Goal: Information Seeking & Learning: Learn about a topic

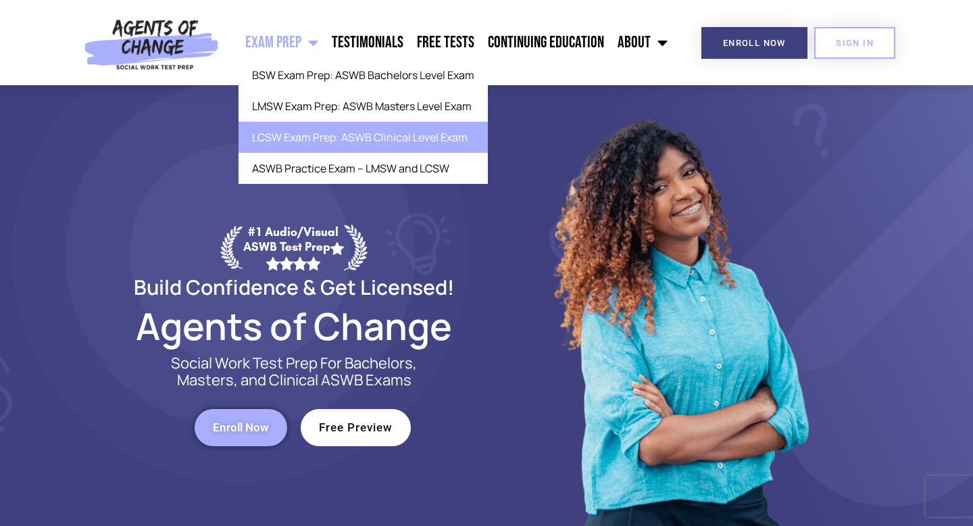
click at [292, 136] on link "LCSW Exam Prep: ASWB Clinical Level Exam" at bounding box center [363, 137] width 249 height 31
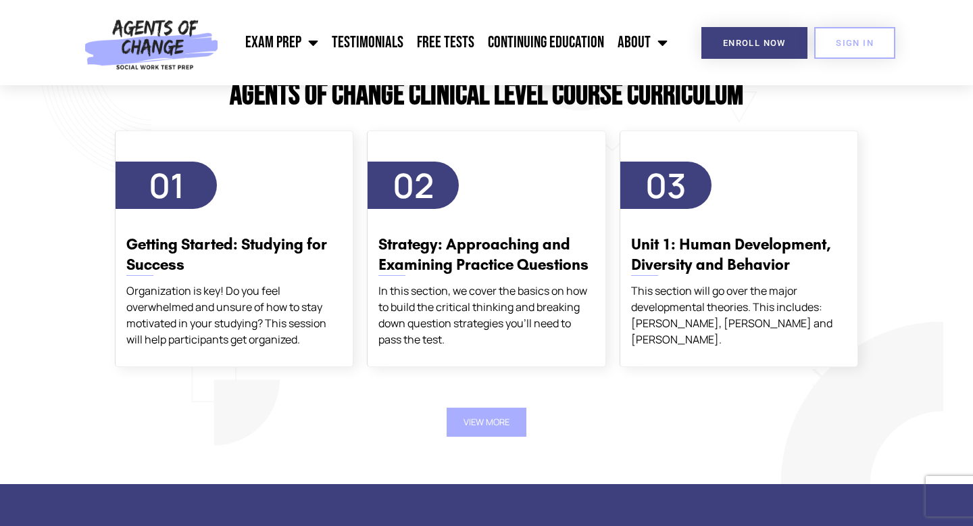
scroll to position [2292, 0]
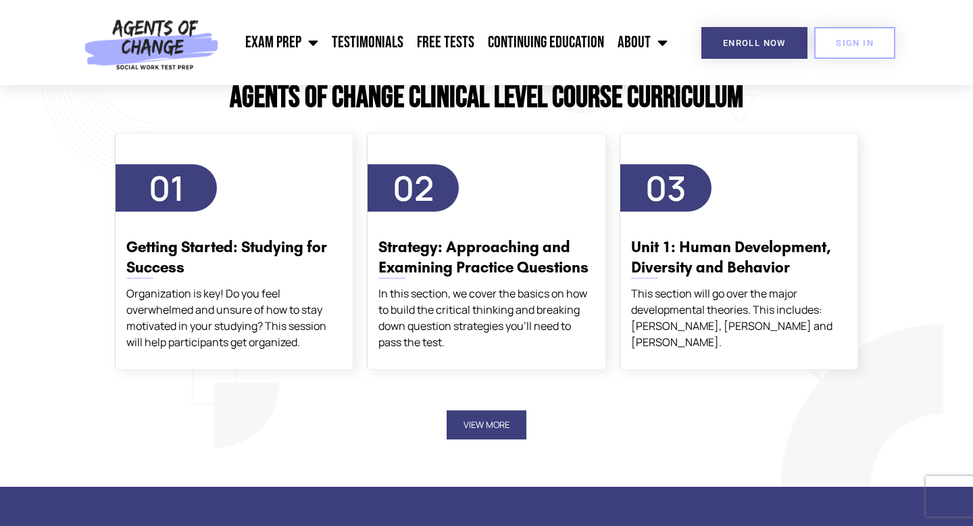
click at [478, 423] on button "View More" at bounding box center [487, 424] width 80 height 29
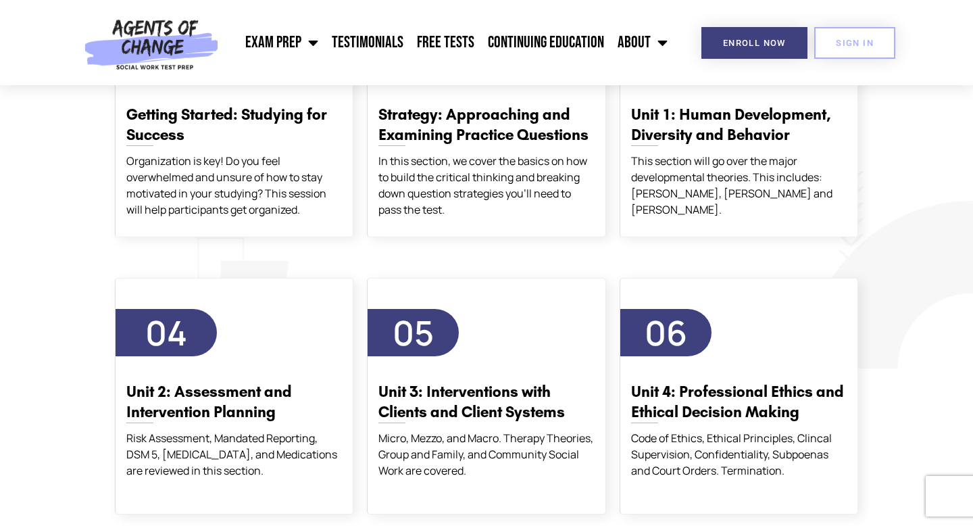
scroll to position [2429, 0]
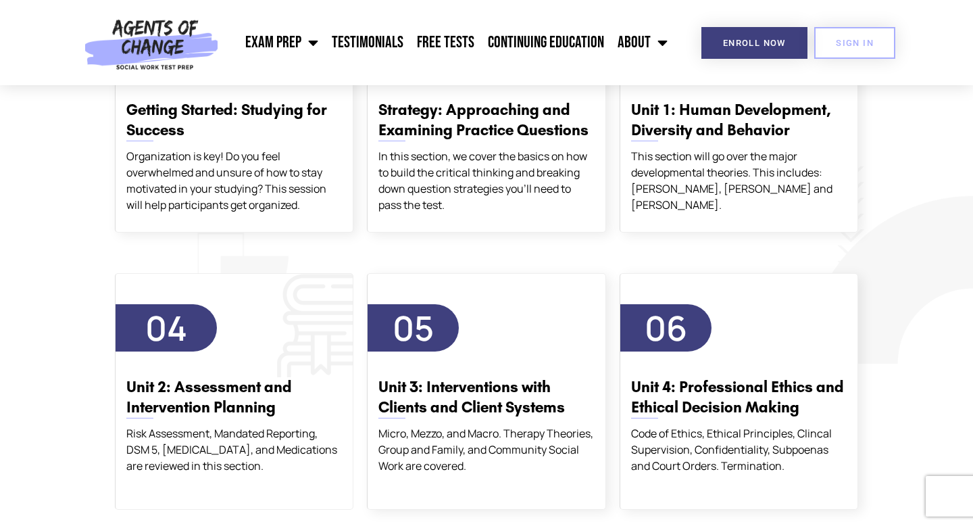
click at [298, 335] on div "04 Unit 2: Assessment and Intervention Planning Risk Assessment, Mandated Repor…" at bounding box center [234, 389] width 237 height 170
click at [177, 325] on span "04" at bounding box center [166, 328] width 42 height 46
click at [184, 400] on h3 "Unit 2: Assessment and Intervention Planning" at bounding box center [234, 397] width 216 height 41
click at [180, 455] on div "Risk Assessment, Mandated Reporting, DSM 5, Personality Disorders, and Medicati…" at bounding box center [234, 449] width 216 height 49
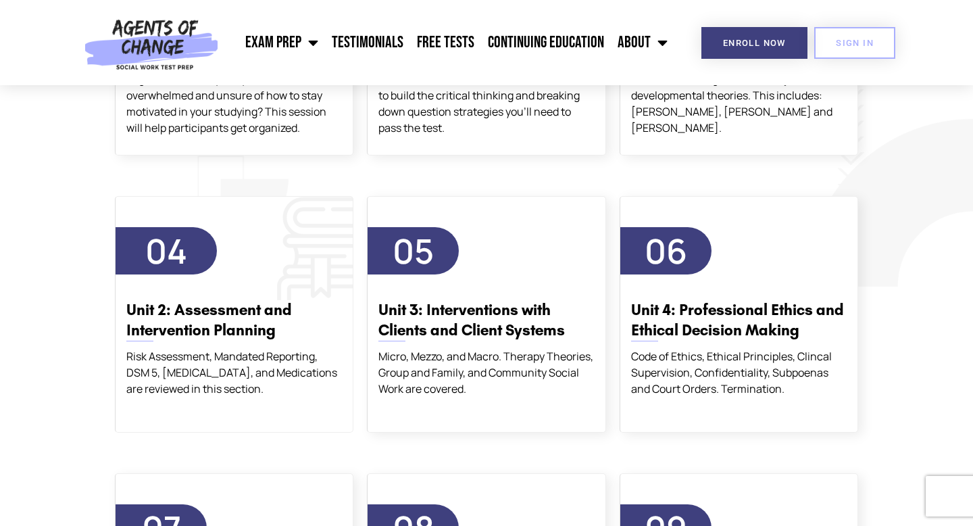
scroll to position [2509, 0]
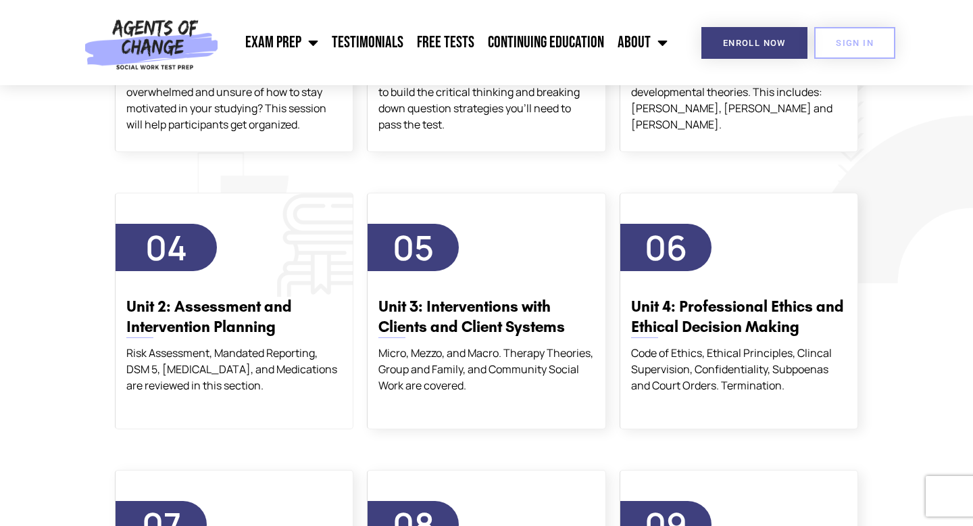
click at [183, 413] on div "04 Unit 2: Assessment and Intervention Planning Risk Assessment, Mandated Repor…" at bounding box center [234, 311] width 239 height 237
click at [312, 217] on div "04 Unit 2: Assessment and Intervention Planning Risk Assessment, Mandated Repor…" at bounding box center [234, 311] width 239 height 237
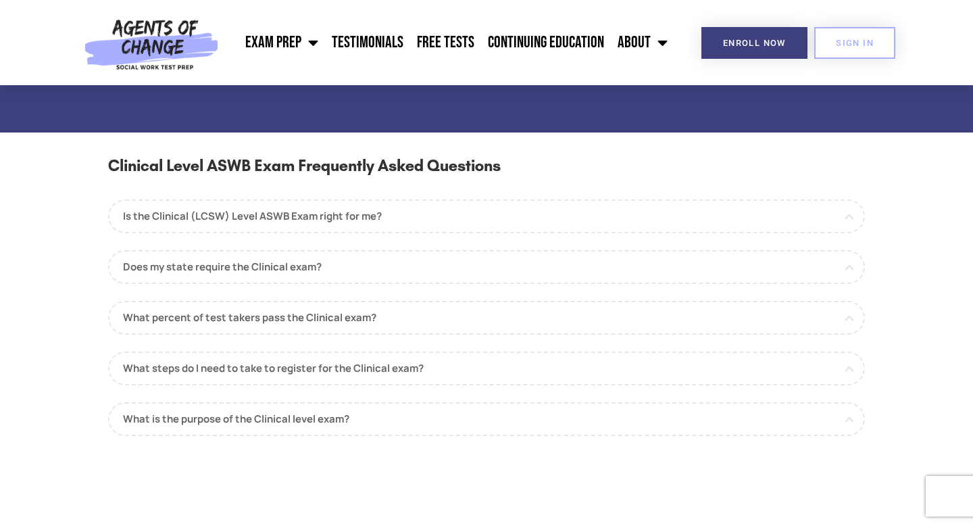
scroll to position [1148, 0]
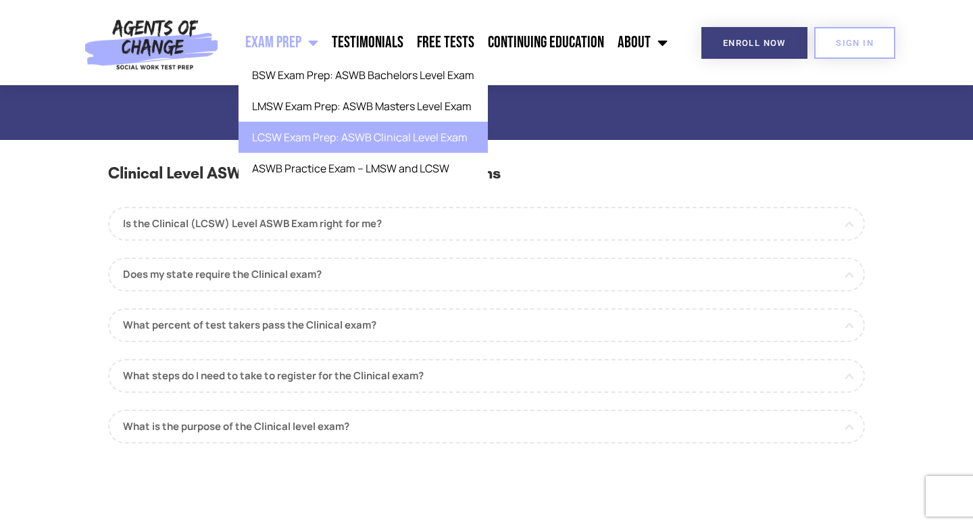
click at [307, 140] on link "LCSW Exam Prep: ASWB Clinical Level Exam" at bounding box center [363, 137] width 249 height 31
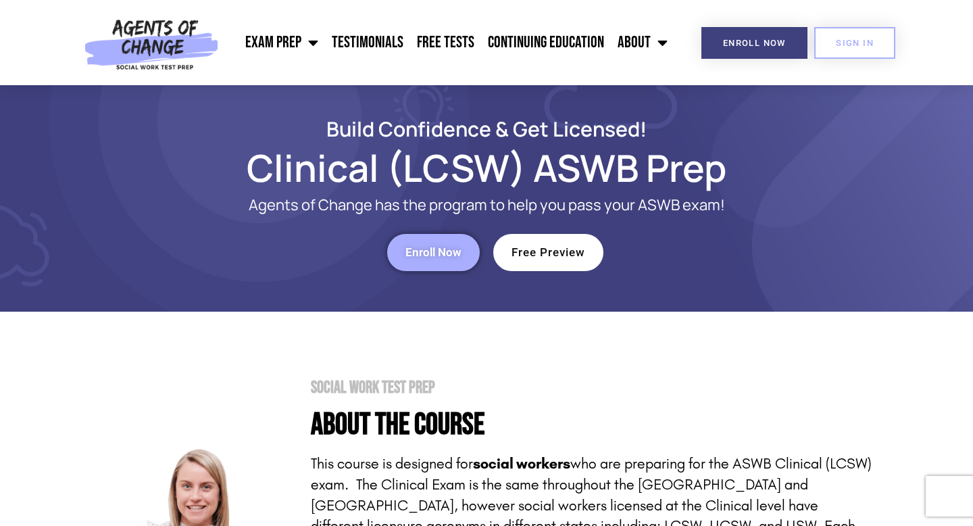
click at [440, 256] on span "Enroll Now" at bounding box center [433, 252] width 56 height 11
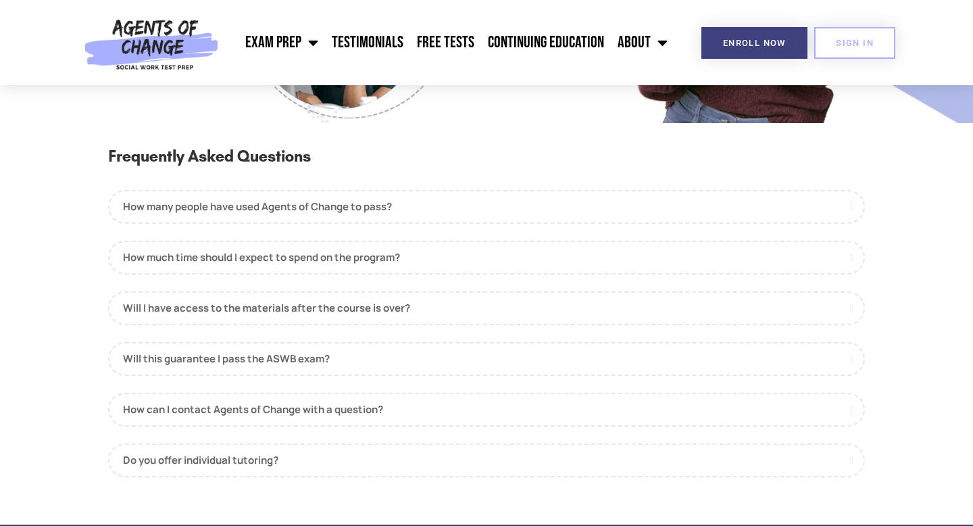
scroll to position [1429, 0]
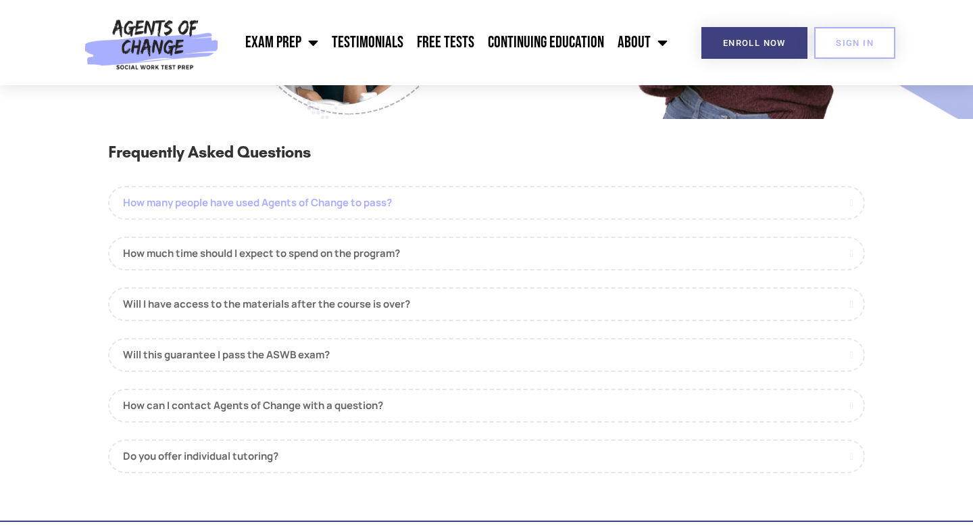
click at [847, 201] on link "How many people have used Agents of Change to pass?" at bounding box center [486, 203] width 757 height 34
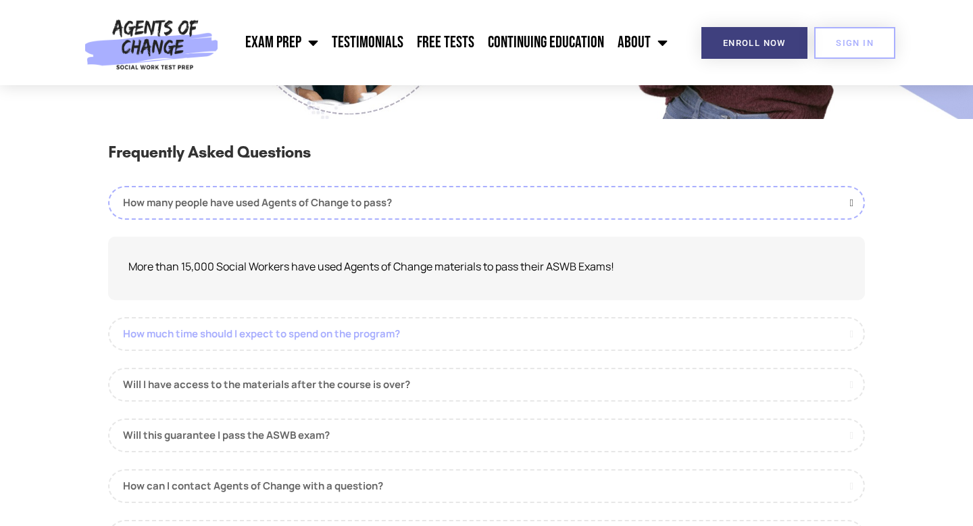
click at [850, 332] on link "How much time should I expect to spend on the program?" at bounding box center [486, 334] width 757 height 34
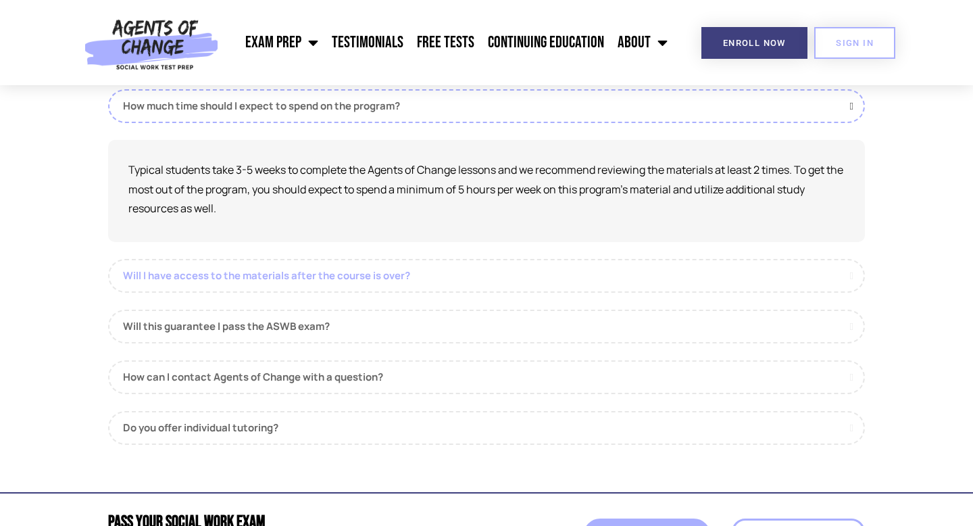
scroll to position [1581, 0]
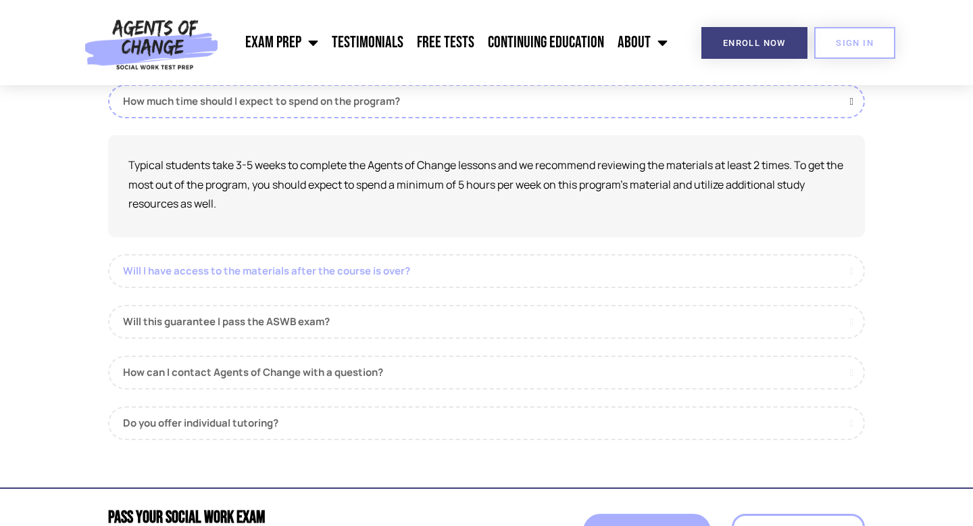
click at [852, 270] on link "Will I have access to the materials after the course is over?" at bounding box center [486, 271] width 757 height 34
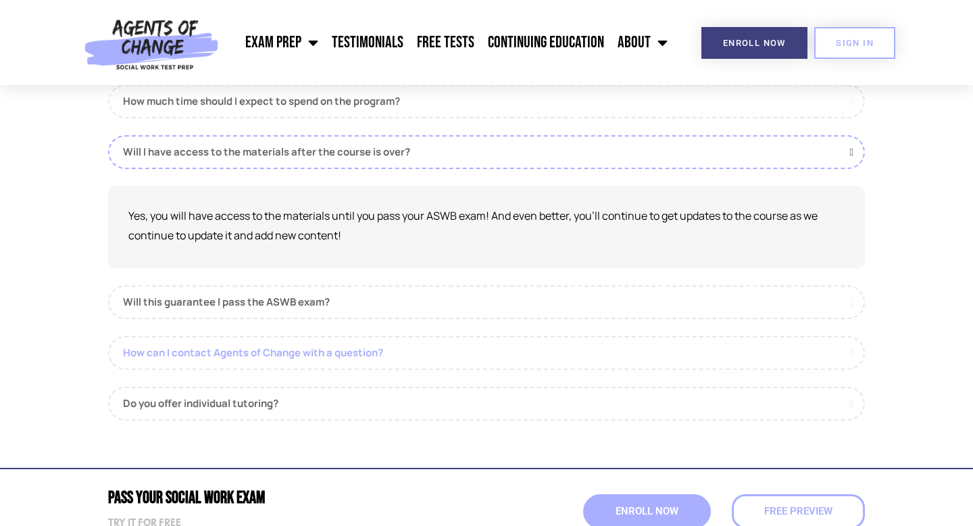
click at [844, 349] on link "How can I contact Agents of Change with a question?" at bounding box center [486, 353] width 757 height 34
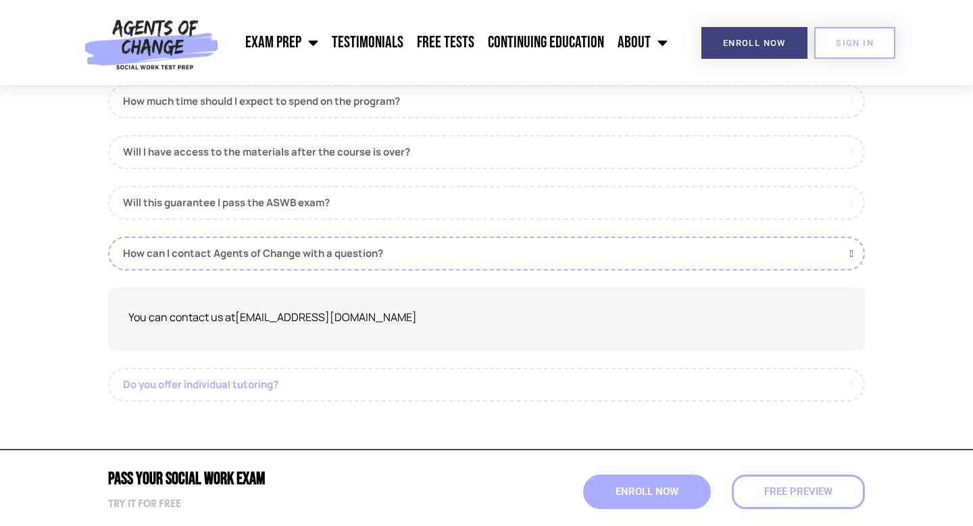
click at [848, 385] on link "Do you offer individual tutoring?" at bounding box center [486, 385] width 757 height 34
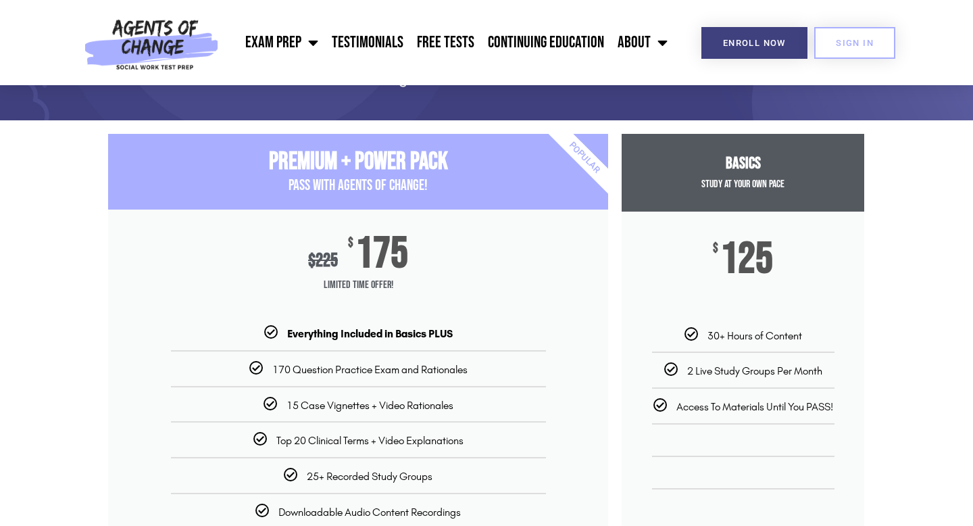
scroll to position [0, 0]
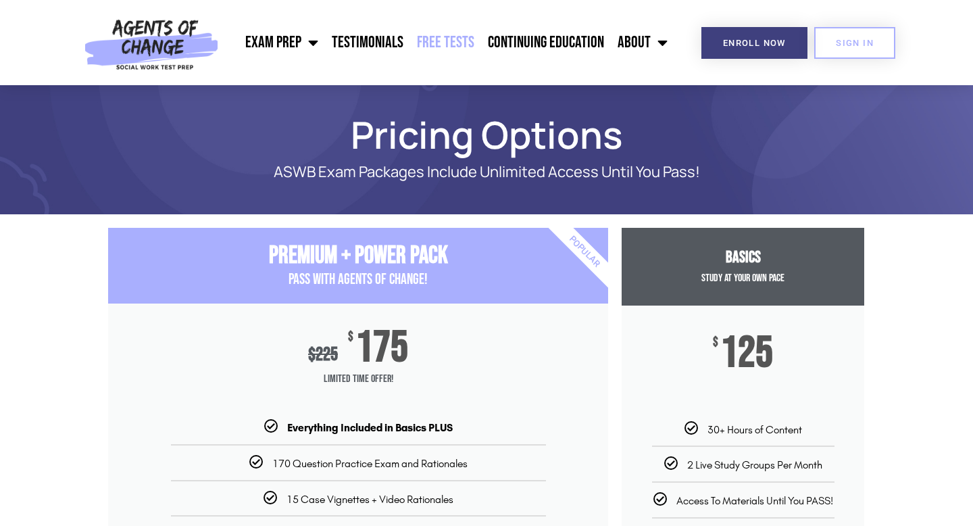
click at [452, 39] on link "Free Tests" at bounding box center [445, 43] width 71 height 34
